Goal: Task Accomplishment & Management: Use online tool/utility

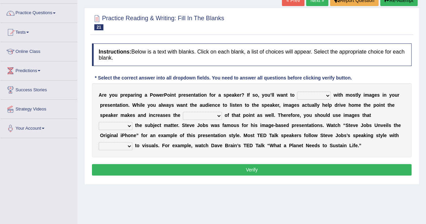
scroll to position [48, 0]
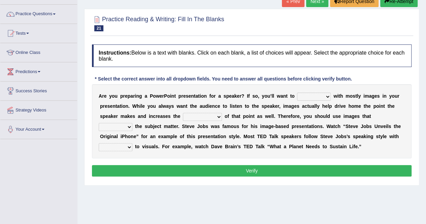
click at [327, 97] on select "stand stay stick stock" at bounding box center [314, 97] width 34 height 8
select select "stand"
click at [297, 93] on select "stand stay stick stock" at bounding box center [314, 97] width 34 height 8
click at [217, 118] on select "memorability morality mobilization mobility" at bounding box center [202, 117] width 39 height 8
select select "memorability"
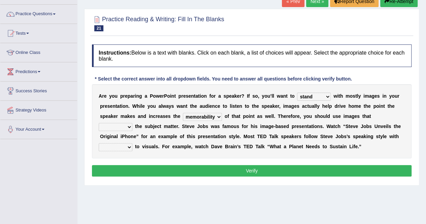
click at [183, 113] on select "memorability morality mobilization mobility" at bounding box center [202, 117] width 39 height 8
click at [130, 127] on select "suggest supply submit support" at bounding box center [116, 127] width 34 height 8
select select "support"
click at [99, 123] on select "suggest supply submit support" at bounding box center [116, 127] width 34 height 8
click at [128, 145] on select "regard result retrospect request" at bounding box center [116, 147] width 34 height 8
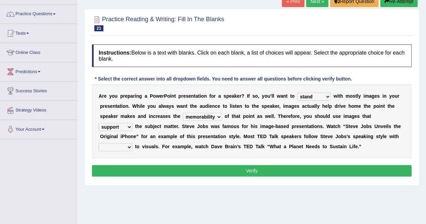
select select "retrospect"
click at [99, 143] on select "regard result retrospect request" at bounding box center [116, 147] width 34 height 8
click at [123, 170] on button "Verify" at bounding box center [251, 170] width 319 height 11
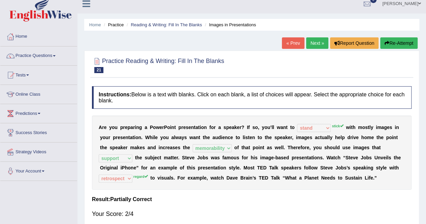
scroll to position [0, 0]
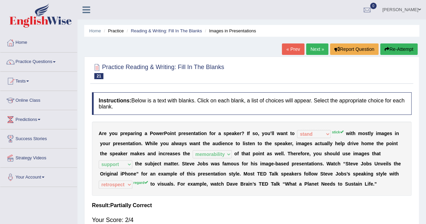
click at [307, 47] on link "Next »" at bounding box center [317, 48] width 22 height 11
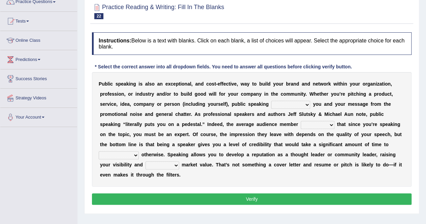
scroll to position [65, 0]
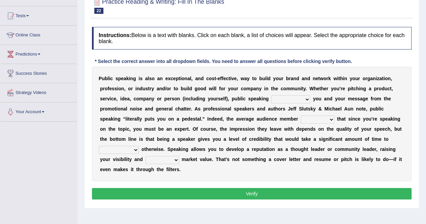
click at [425, 93] on html "Toggle navigation Home Practice Questions Speaking Practice Read Aloud Repeat S…" at bounding box center [213, 47] width 426 height 224
